Goal: Task Accomplishment & Management: Use online tool/utility

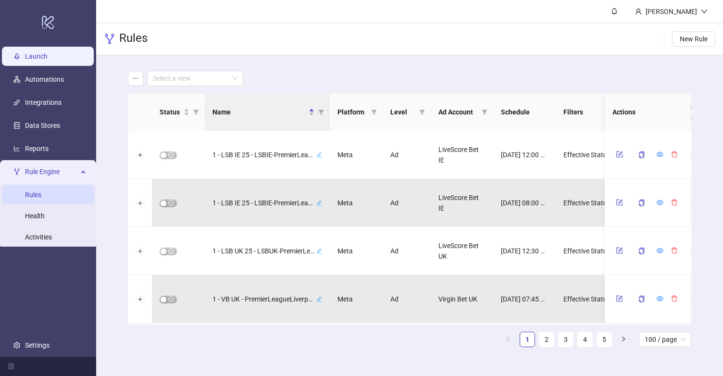
click at [41, 58] on link "Launch" at bounding box center [36, 56] width 23 height 8
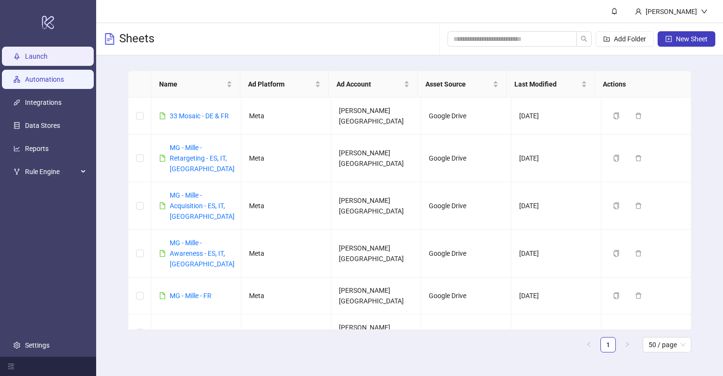
click at [54, 80] on link "Automations" at bounding box center [44, 79] width 39 height 8
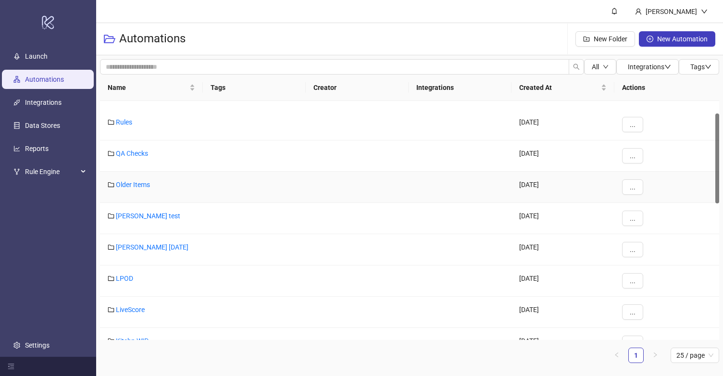
scroll to position [34, 0]
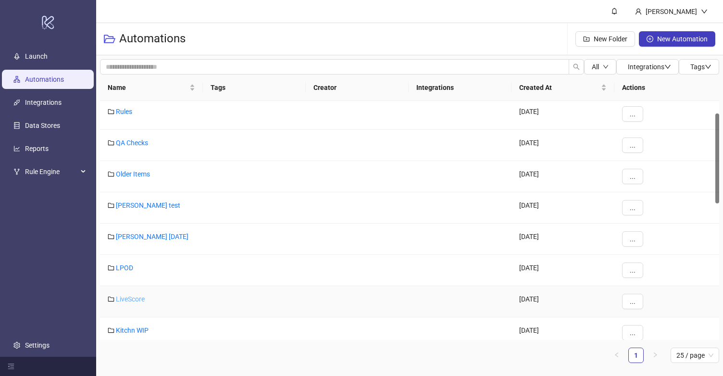
click at [123, 298] on link "LiveScore" at bounding box center [130, 299] width 29 height 8
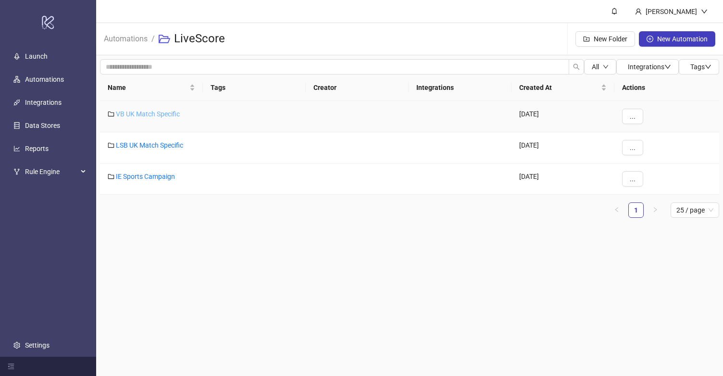
click at [152, 113] on link "VB UK Match Specific" at bounding box center [148, 114] width 64 height 8
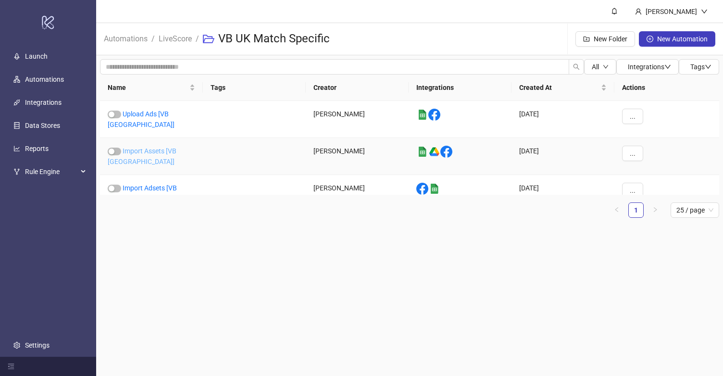
click at [156, 147] on link "Import Assets [VB [GEOGRAPHIC_DATA]]" at bounding box center [142, 156] width 69 height 18
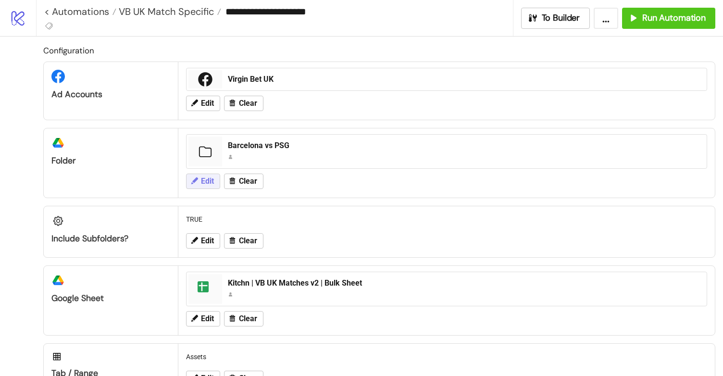
click at [194, 181] on icon at bounding box center [194, 180] width 7 height 7
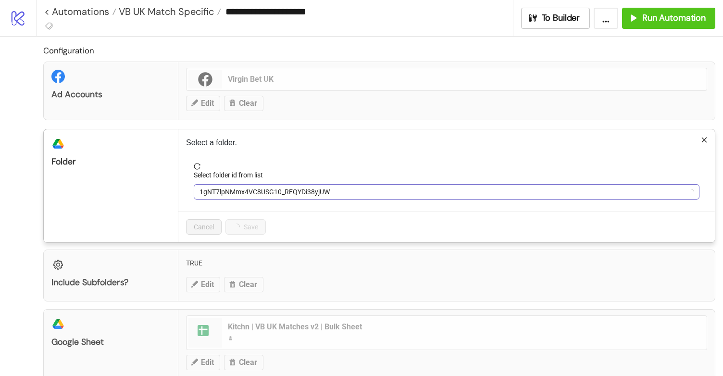
click at [231, 193] on span "1gNT7lpNMmx4VC8USG10_REQYDi38yjUW" at bounding box center [447, 192] width 494 height 14
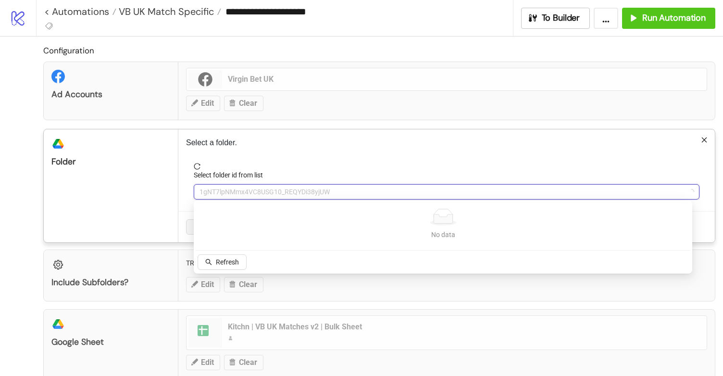
click at [25, 157] on div "Configuration Ad Accounts Virgin Bet UK Edit Clear platform/google_drive Folder…" at bounding box center [361, 275] width 723 height 477
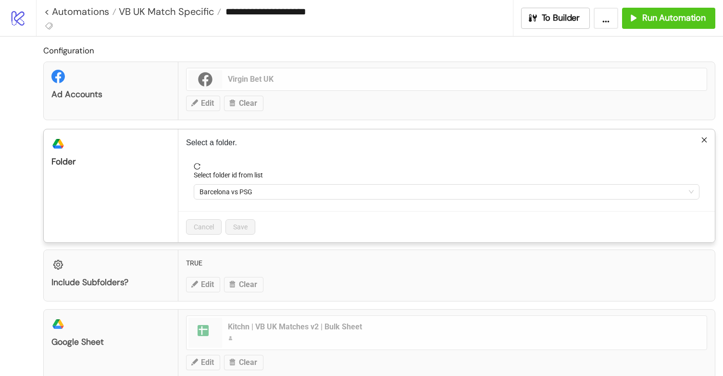
click at [0, 140] on div "**********" at bounding box center [361, 188] width 723 height 376
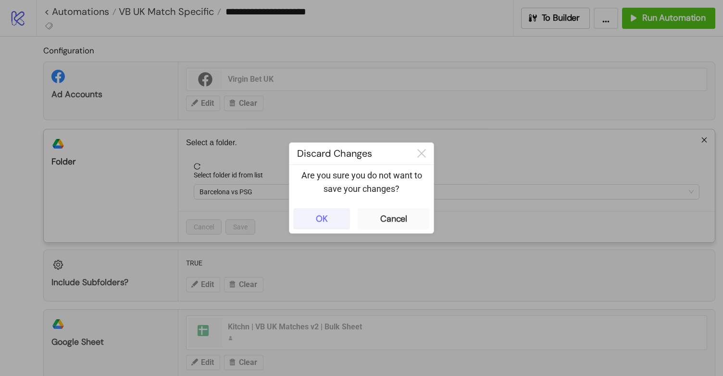
click at [326, 222] on div "OK" at bounding box center [322, 218] width 12 height 11
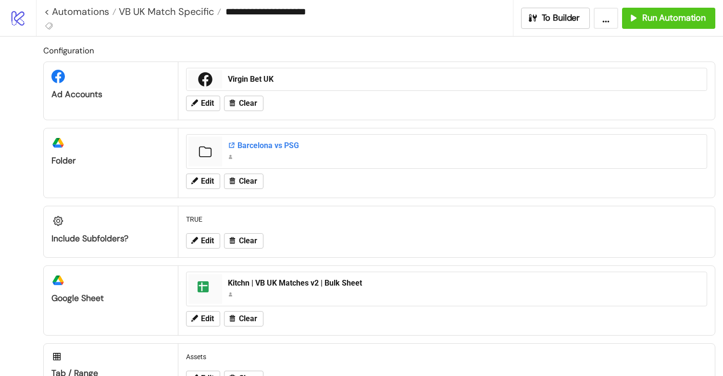
click at [250, 144] on div "Barcelona vs PSG" at bounding box center [464, 145] width 473 height 11
click at [148, 12] on span "VB UK Match Specific" at bounding box center [165, 11] width 98 height 13
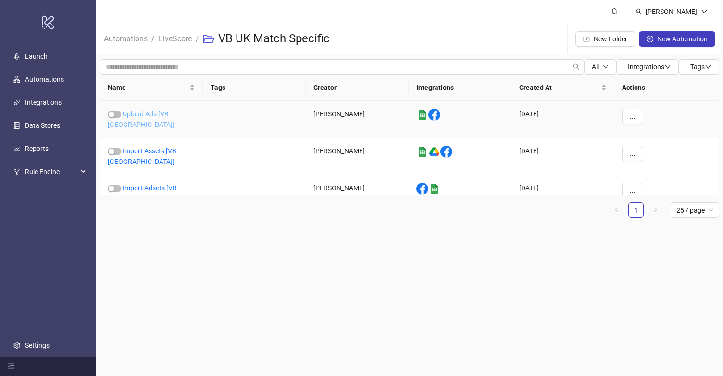
click at [148, 112] on link "Upload Ads [VB [GEOGRAPHIC_DATA]]" at bounding box center [141, 119] width 67 height 18
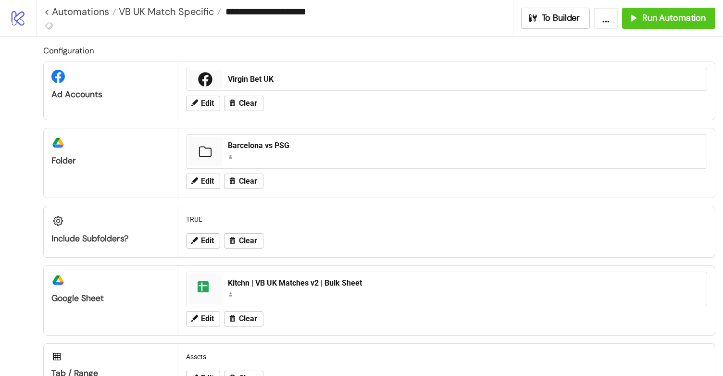
type input "**********"
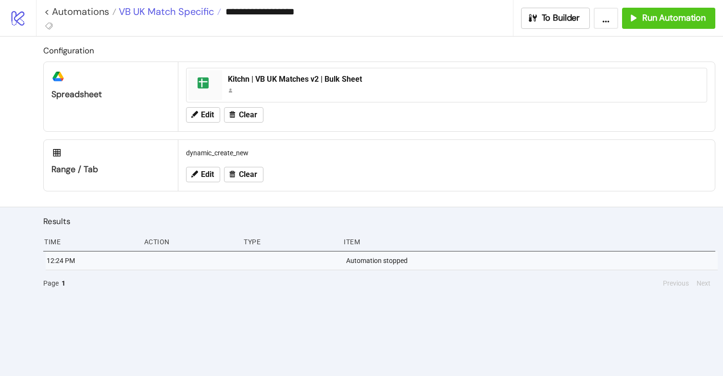
click at [155, 10] on span "VB UK Match Specific" at bounding box center [165, 11] width 98 height 13
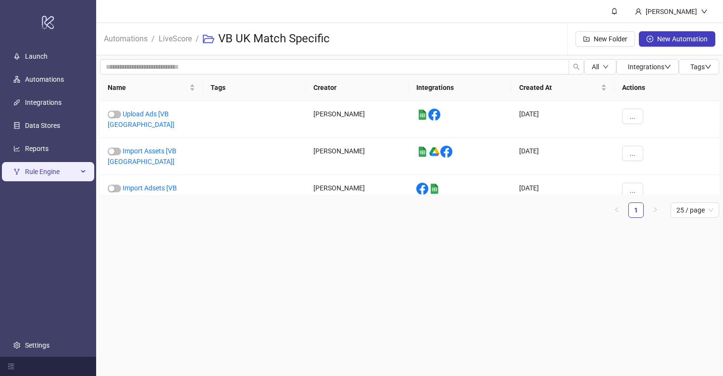
click at [48, 167] on span "Rule Engine" at bounding box center [51, 171] width 53 height 19
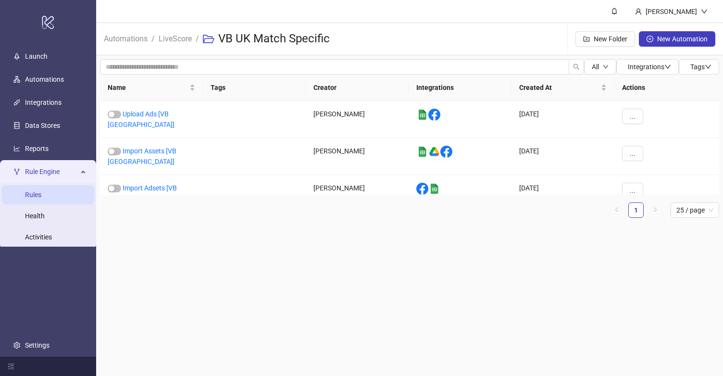
click at [41, 199] on link "Rules" at bounding box center [33, 195] width 16 height 8
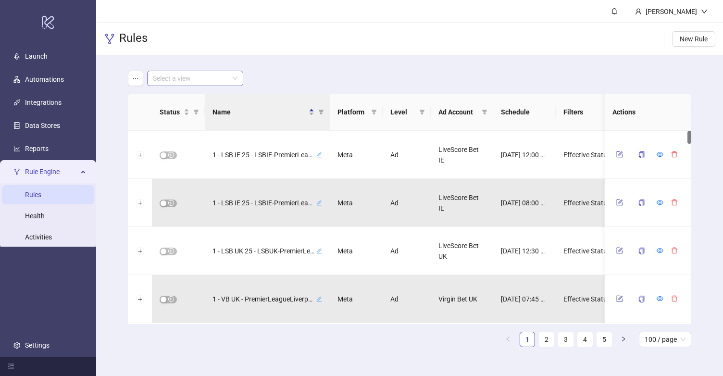
click at [203, 81] on input "search" at bounding box center [191, 78] width 76 height 14
click at [197, 125] on div "Virgin Bet UK" at bounding box center [195, 128] width 81 height 11
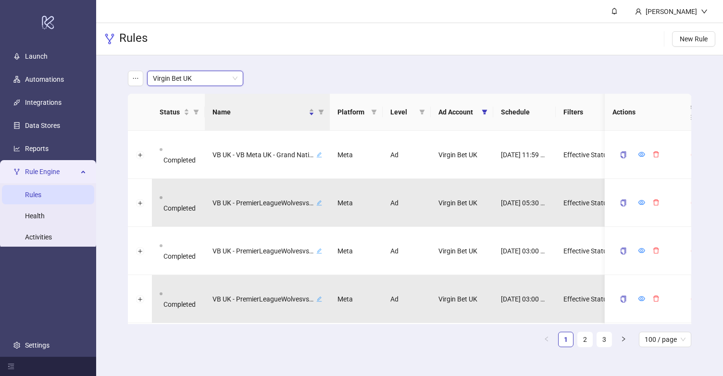
click at [297, 75] on div "Virgin Bet UK Virgin Bet UK" at bounding box center [410, 78] width 564 height 15
click at [324, 111] on icon "filter" at bounding box center [321, 112] width 6 height 6
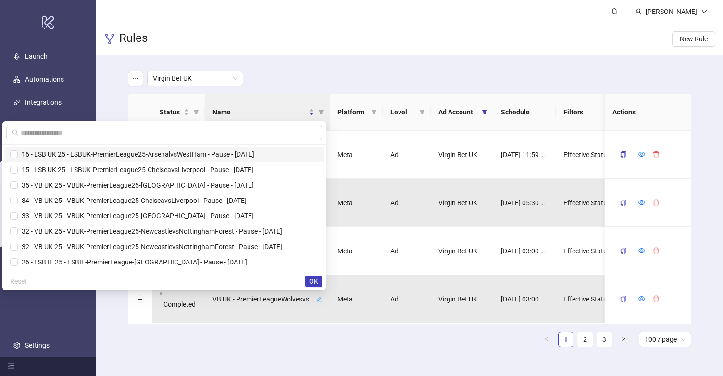
click at [25, 156] on span "16 - LSB UK 25 - LSBUK-PremierLeague25-ArsenalvsWestHam - Pause - [DATE]" at bounding box center [136, 154] width 237 height 8
click at [312, 281] on span "OK" at bounding box center [313, 281] width 9 height 8
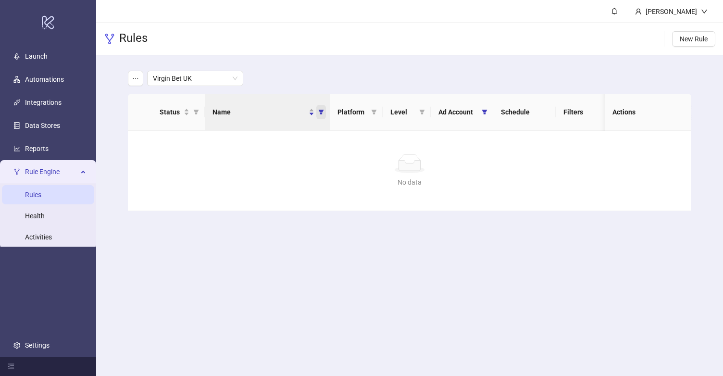
click at [319, 111] on icon "filter" at bounding box center [321, 112] width 5 height 5
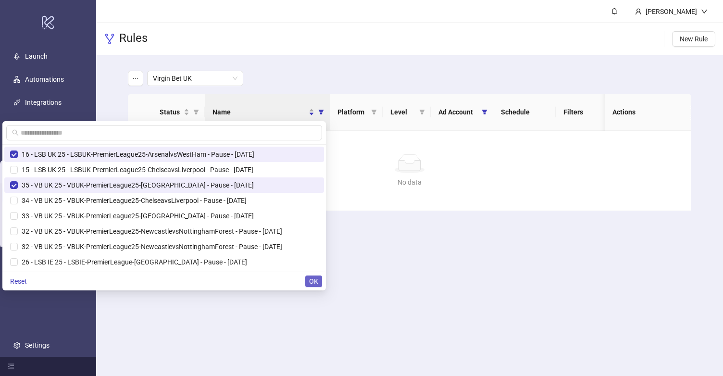
click at [310, 280] on span "OK" at bounding box center [313, 281] width 9 height 8
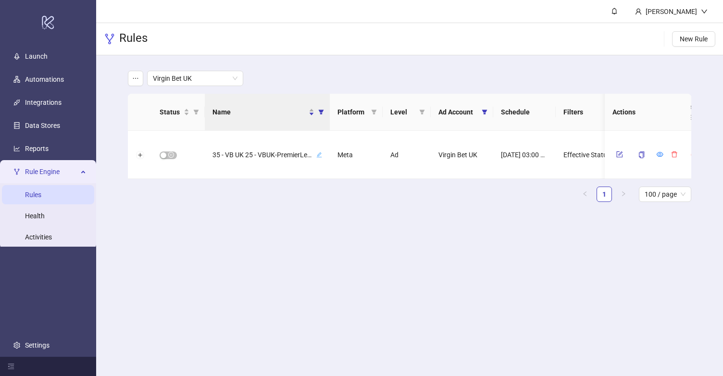
click at [377, 242] on main "Praveane [PERSON_NAME] Rules New Rule Virgin Bet UK Status Name Platform Level …" at bounding box center [409, 188] width 627 height 376
click at [620, 154] on icon "form" at bounding box center [619, 154] width 7 height 7
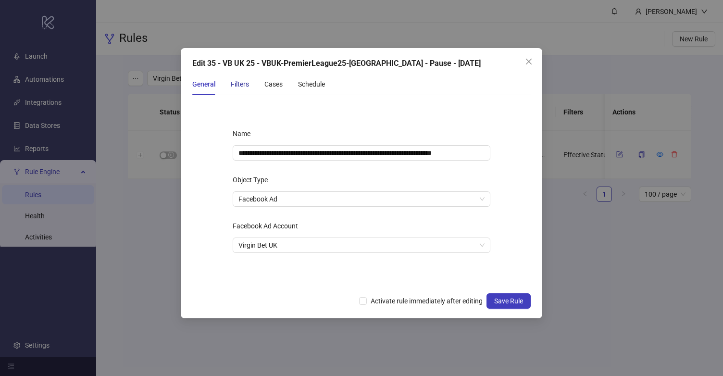
click at [237, 82] on div "Filters" at bounding box center [240, 84] width 18 height 11
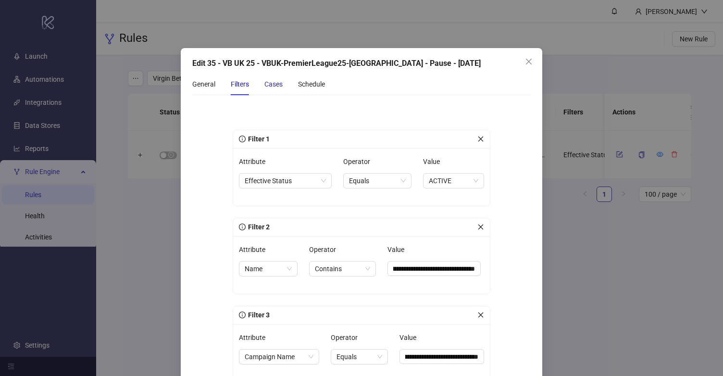
click at [279, 87] on div "Cases" at bounding box center [273, 84] width 18 height 11
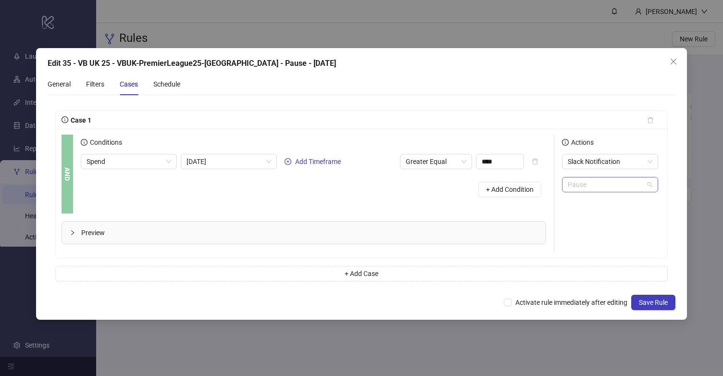
click at [588, 185] on span "Pause" at bounding box center [610, 184] width 85 height 14
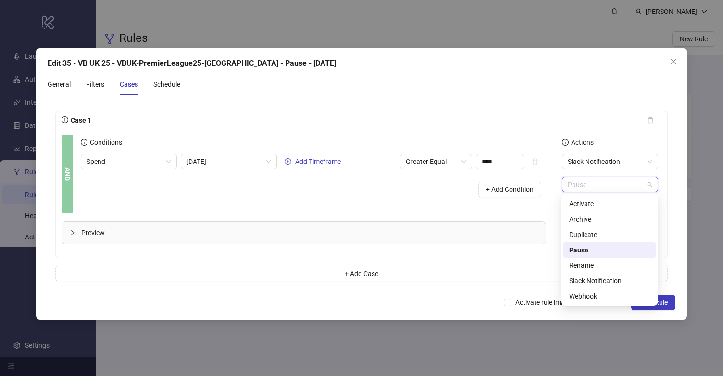
click at [516, 88] on div "General Filters Cases Schedule" at bounding box center [362, 84] width 628 height 22
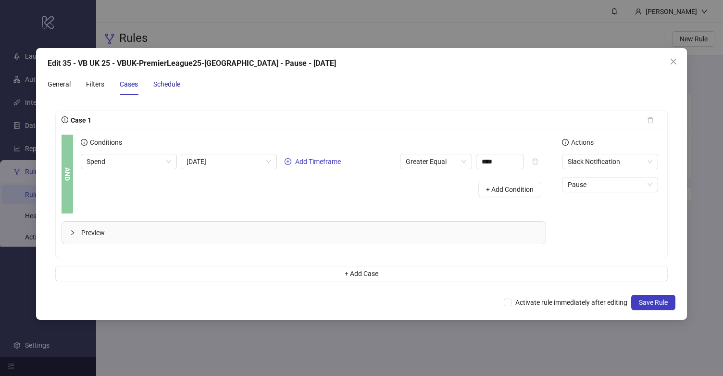
click at [176, 80] on div "Schedule" at bounding box center [166, 84] width 27 height 11
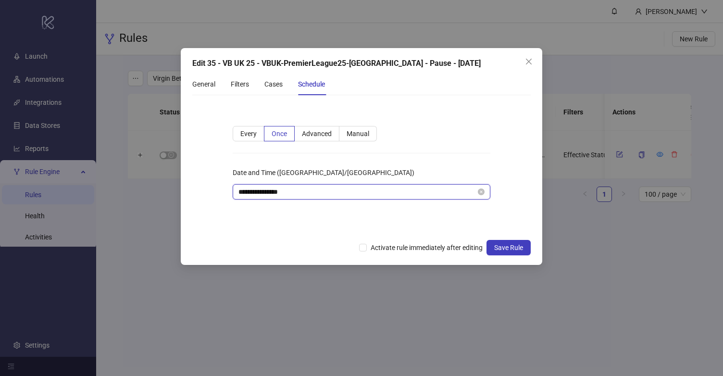
click at [280, 194] on input "**********" at bounding box center [357, 192] width 238 height 11
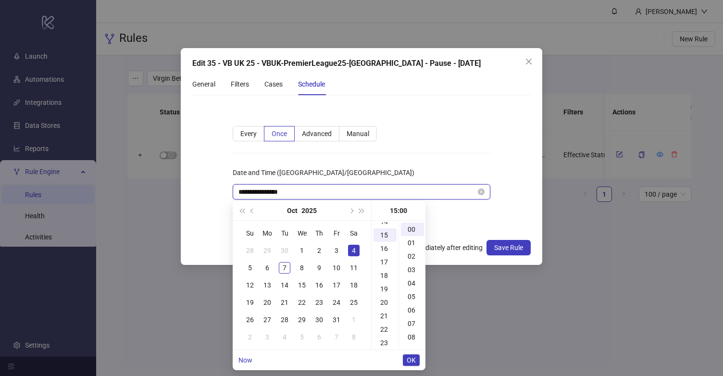
scroll to position [202, 0]
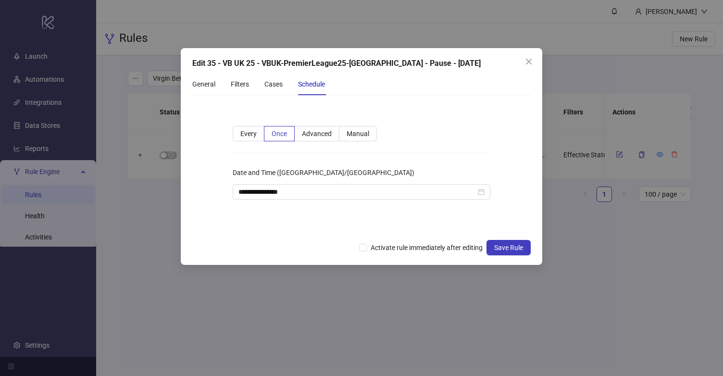
click at [367, 168] on div "Date and Time ([GEOGRAPHIC_DATA]/[GEOGRAPHIC_DATA])" at bounding box center [362, 174] width 258 height 19
